Goal: Transaction & Acquisition: Purchase product/service

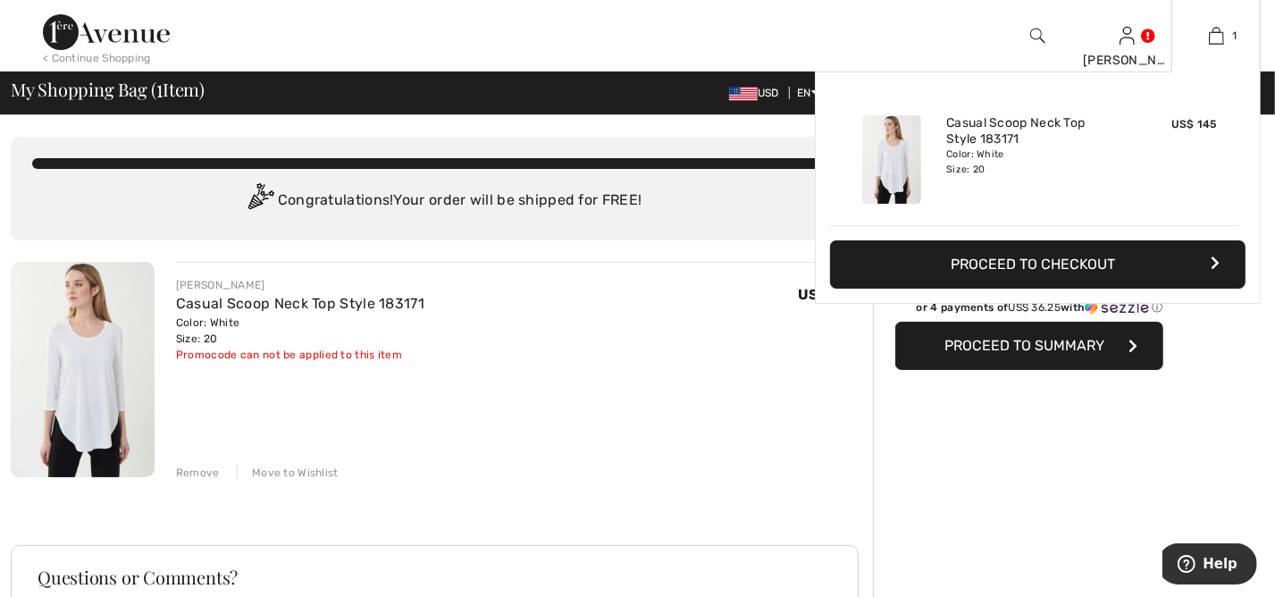
click at [1028, 265] on button "Proceed to Checkout" at bounding box center [1038, 264] width 416 height 48
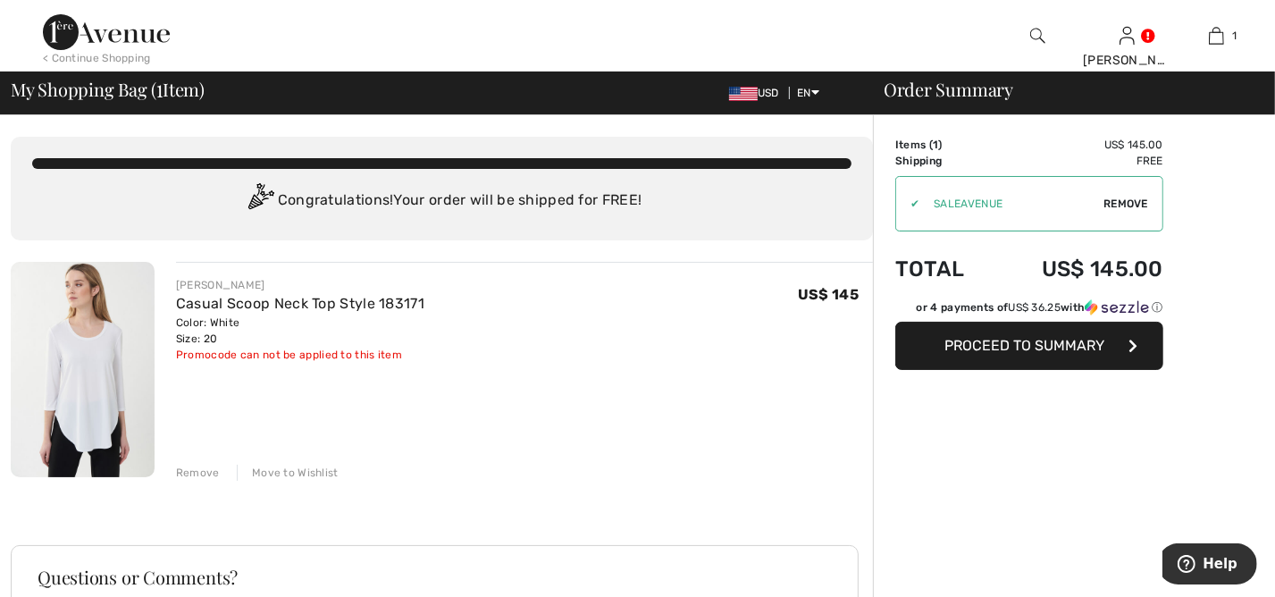
click at [997, 349] on span "Proceed to Summary" at bounding box center [1026, 345] width 160 height 17
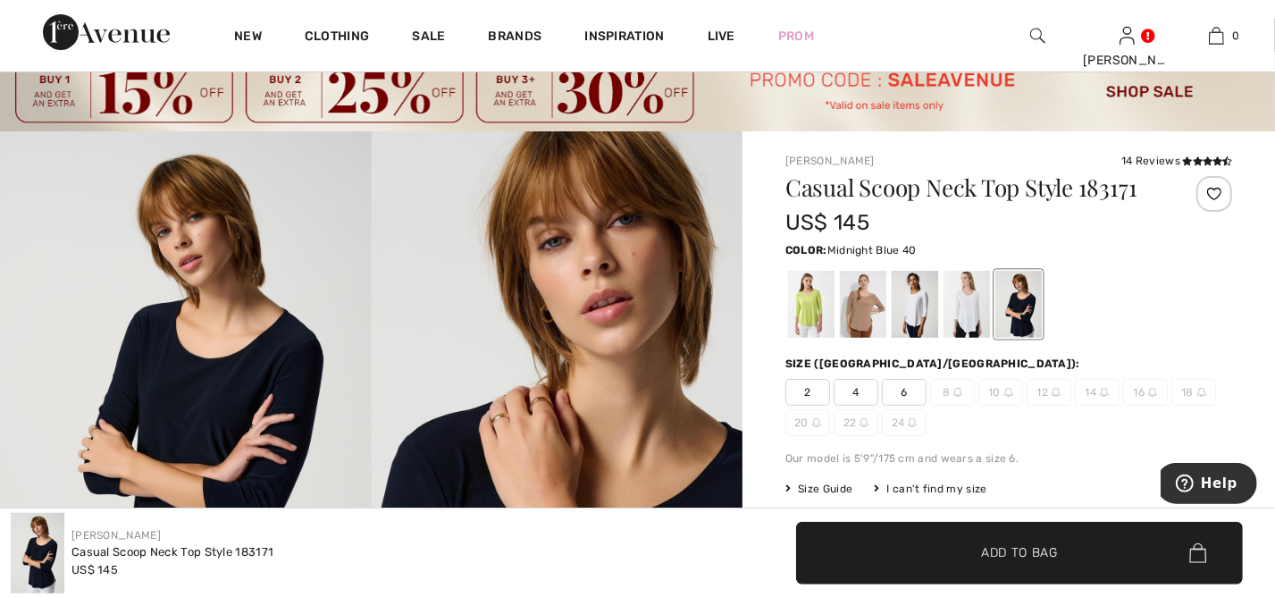
scroll to position [72, 0]
